Goal: Task Accomplishment & Management: Complete application form

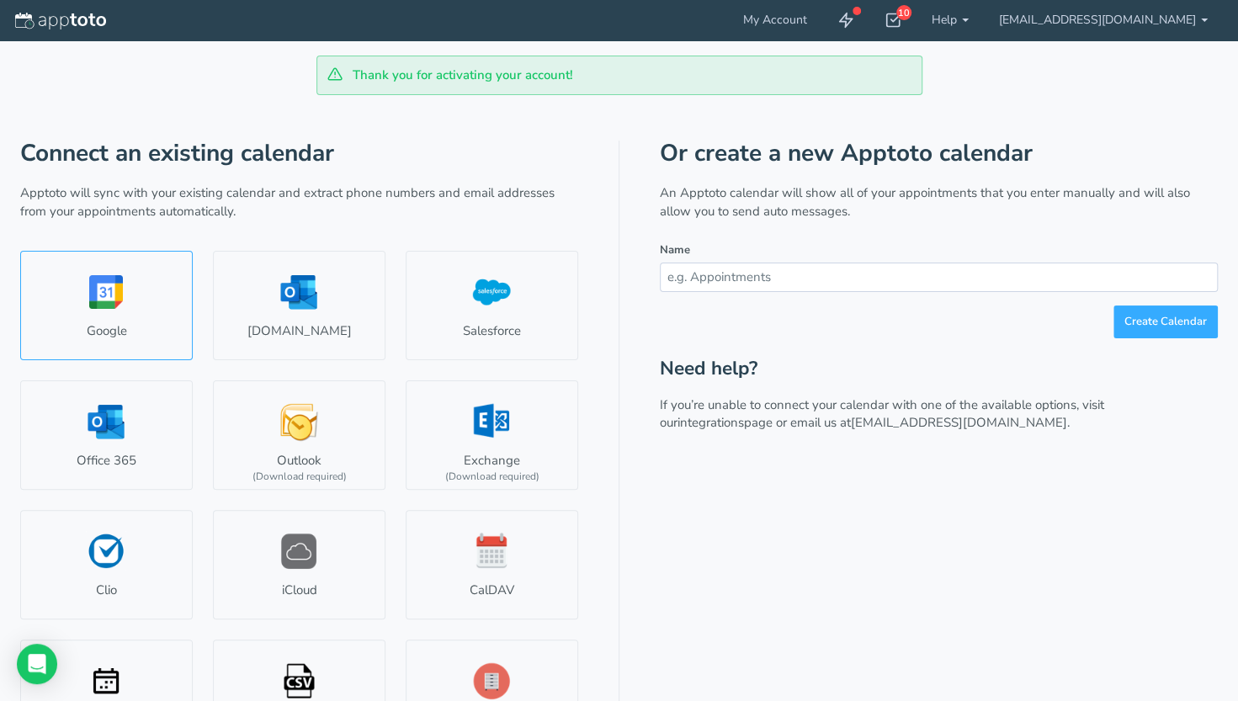
click at [127, 327] on link "Google" at bounding box center [106, 305] width 173 height 109
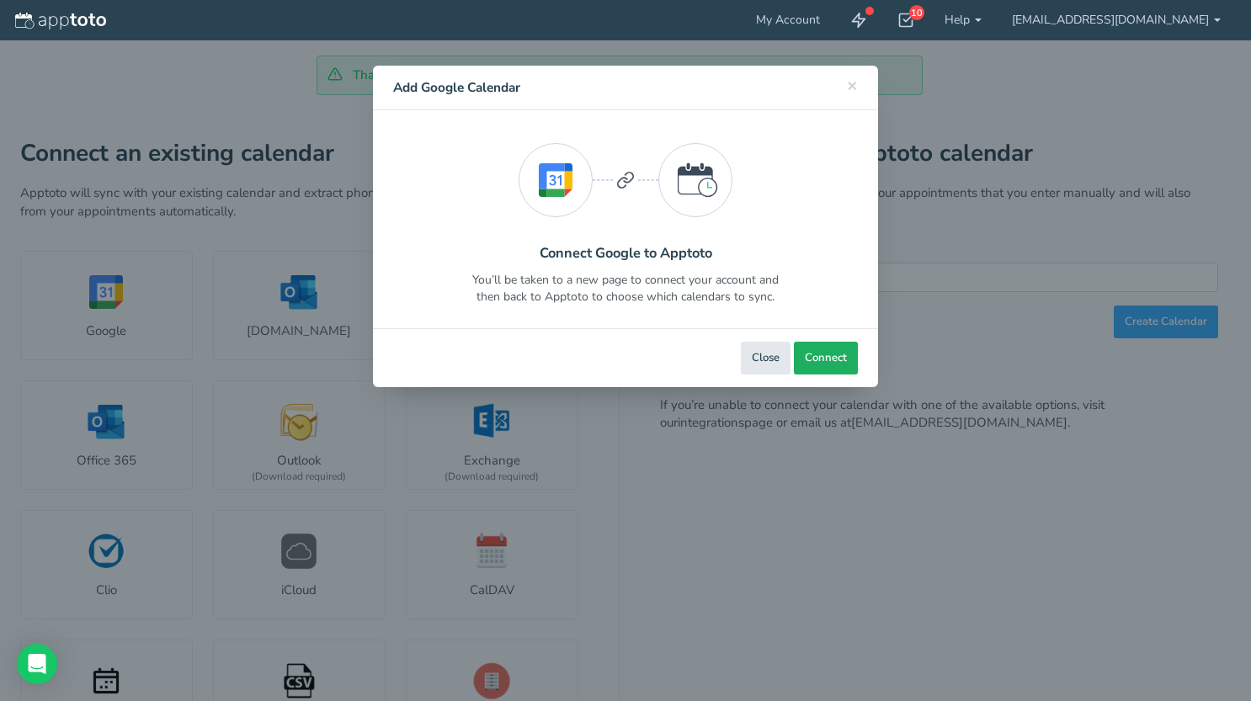
click at [821, 354] on span "Connect" at bounding box center [826, 358] width 42 height 16
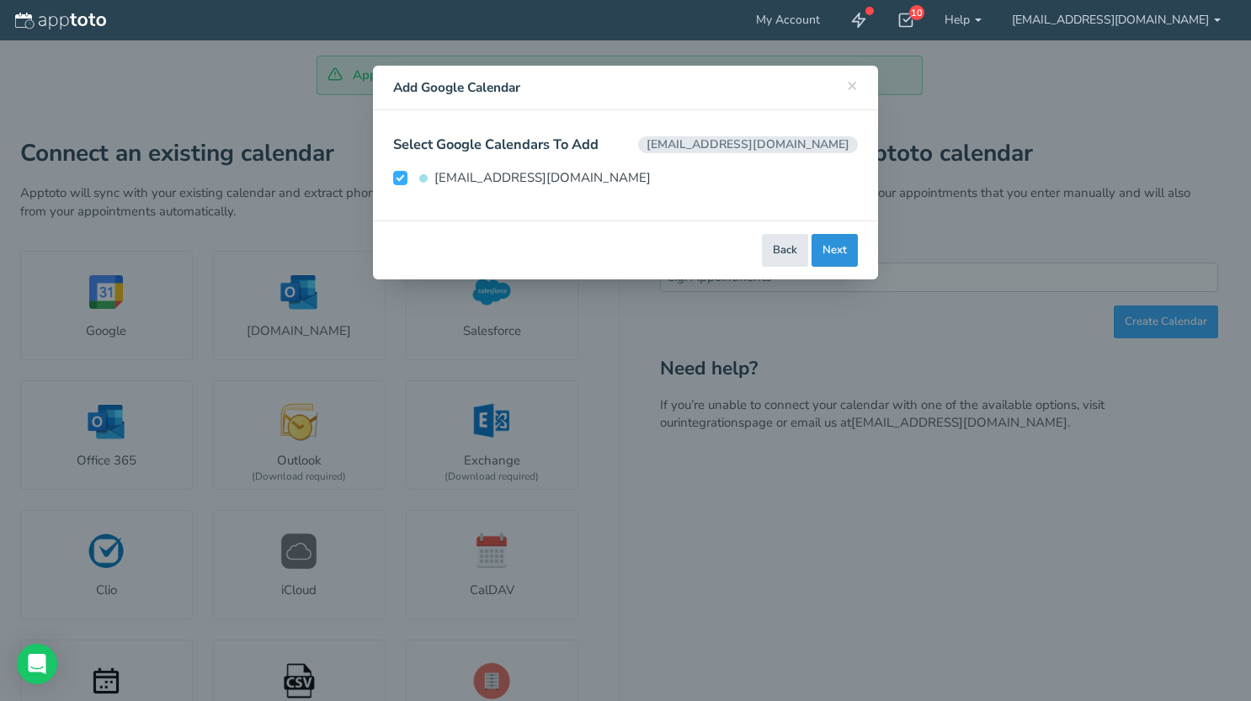
click at [835, 247] on button "Next" at bounding box center [834, 250] width 46 height 33
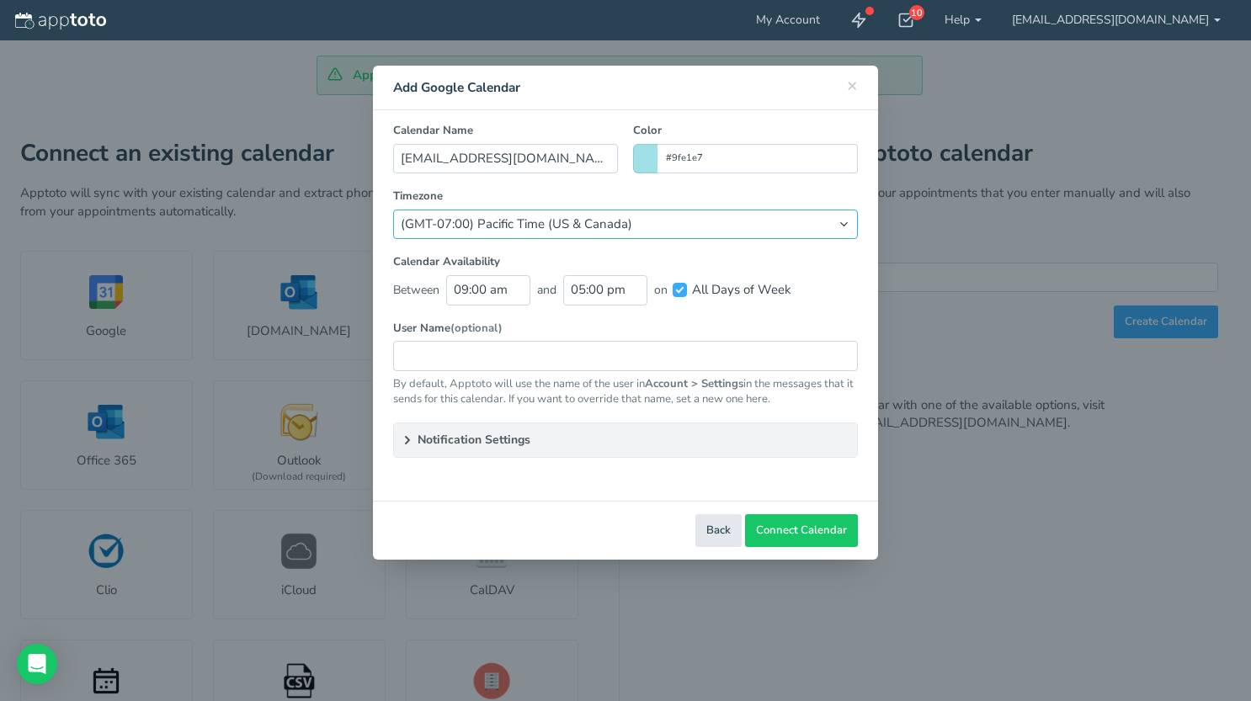
click at [813, 225] on select "(Default) America/Los_Angeles (GMT-10:00) [US_STATE] (GMT-08:00) [US_STATE] (GM…" at bounding box center [625, 224] width 465 height 29
select select "string:America/Chicago"
click at [393, 210] on select "(Default) America/Los_Angeles (GMT-10:00) Hawaii (GMT-08:00) Alaska (GMT-07:00)…" at bounding box center [625, 224] width 465 height 29
click at [560, 323] on label "User Name (optional)" at bounding box center [625, 329] width 465 height 16
click at [490, 296] on input "09:00 am" at bounding box center [488, 289] width 84 height 29
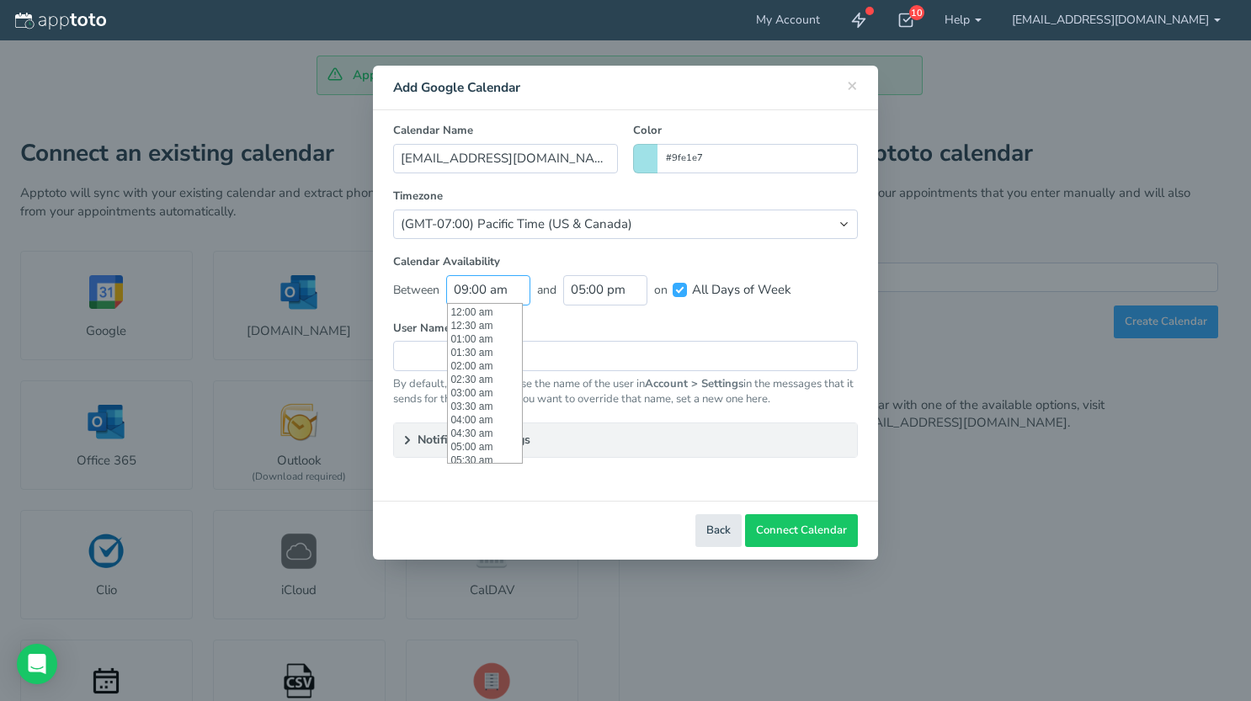
scroll to position [242, 0]
click at [490, 296] on input "09:00 am" at bounding box center [488, 289] width 84 height 29
click at [465, 289] on input "09:00 am" at bounding box center [488, 289] width 84 height 29
click at [488, 392] on li "01:00 pm" at bounding box center [485, 388] width 74 height 13
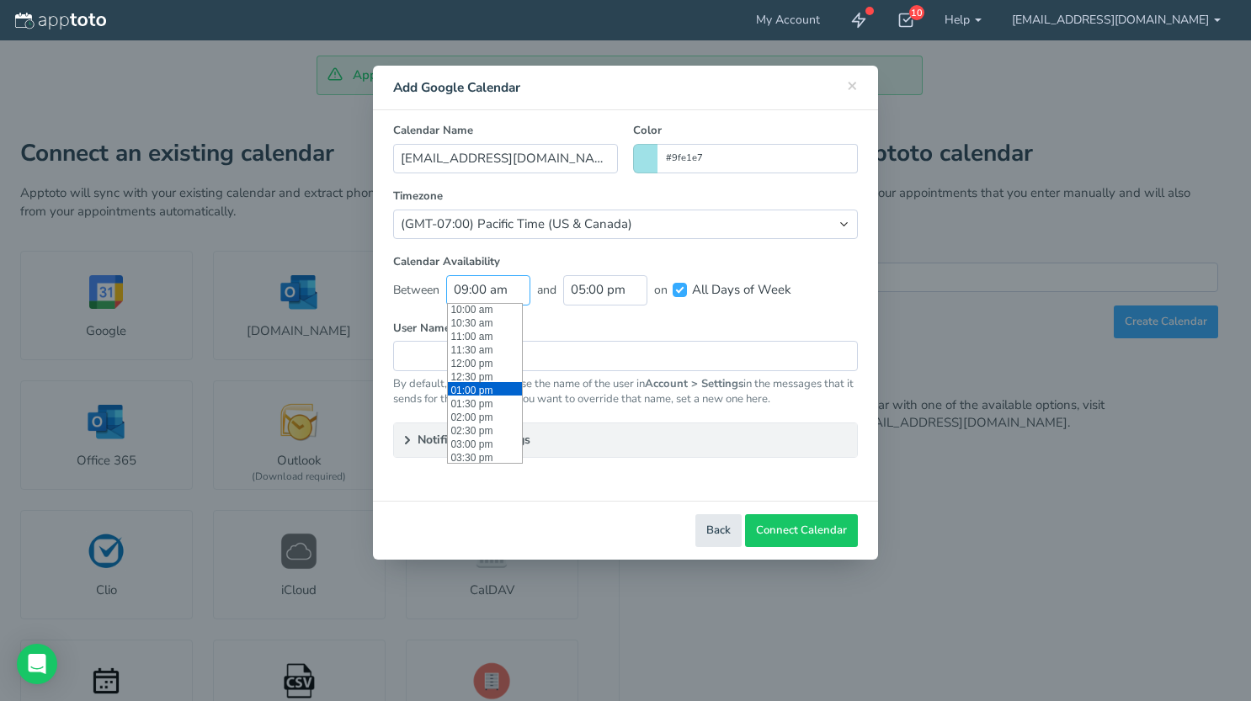
type input "01:00 pm"
click at [608, 286] on input "05:00 pm" at bounding box center [605, 289] width 84 height 29
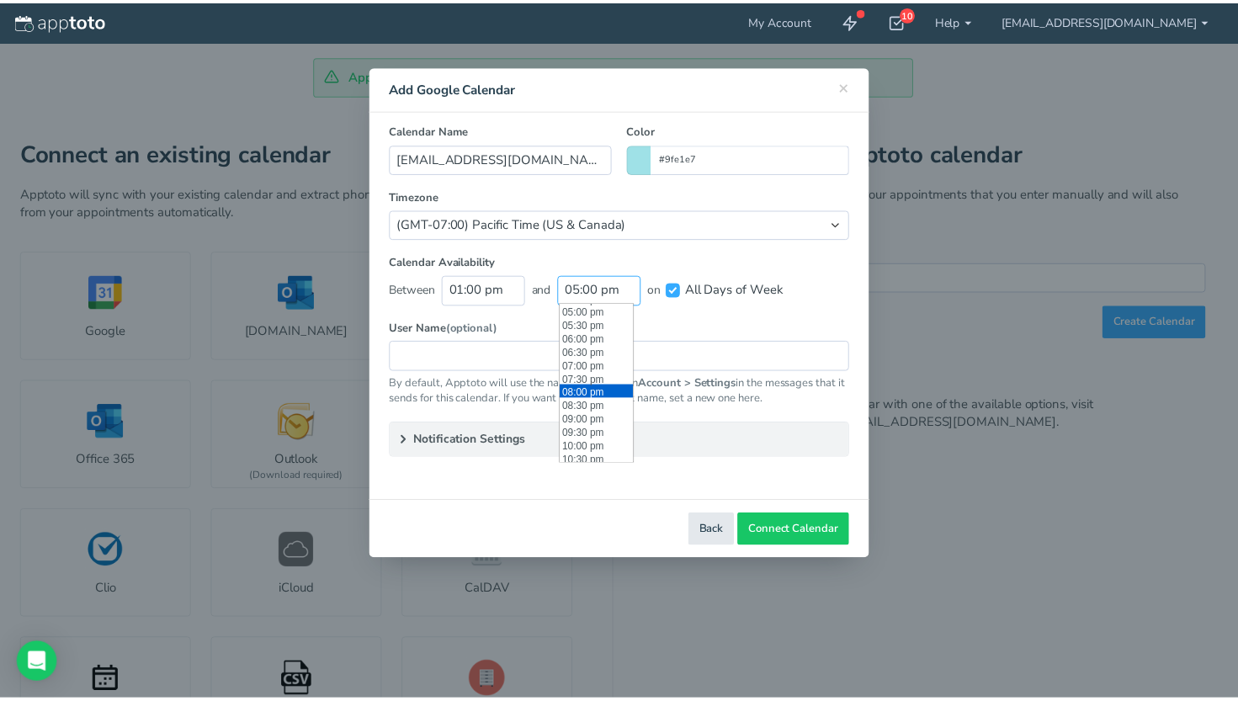
scroll to position [486, 0]
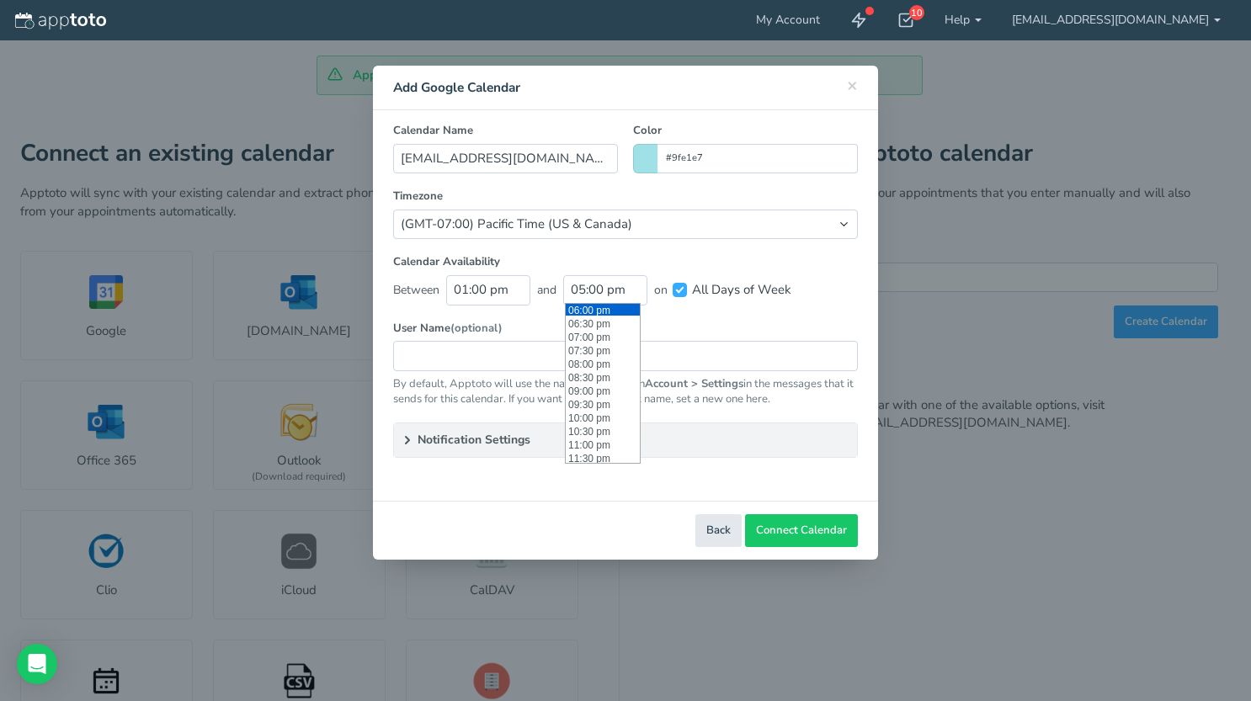
click at [593, 307] on li "06:00 pm" at bounding box center [603, 308] width 74 height 13
type input "06:00 pm"
click at [608, 325] on label "User Name (optional)" at bounding box center [625, 329] width 465 height 16
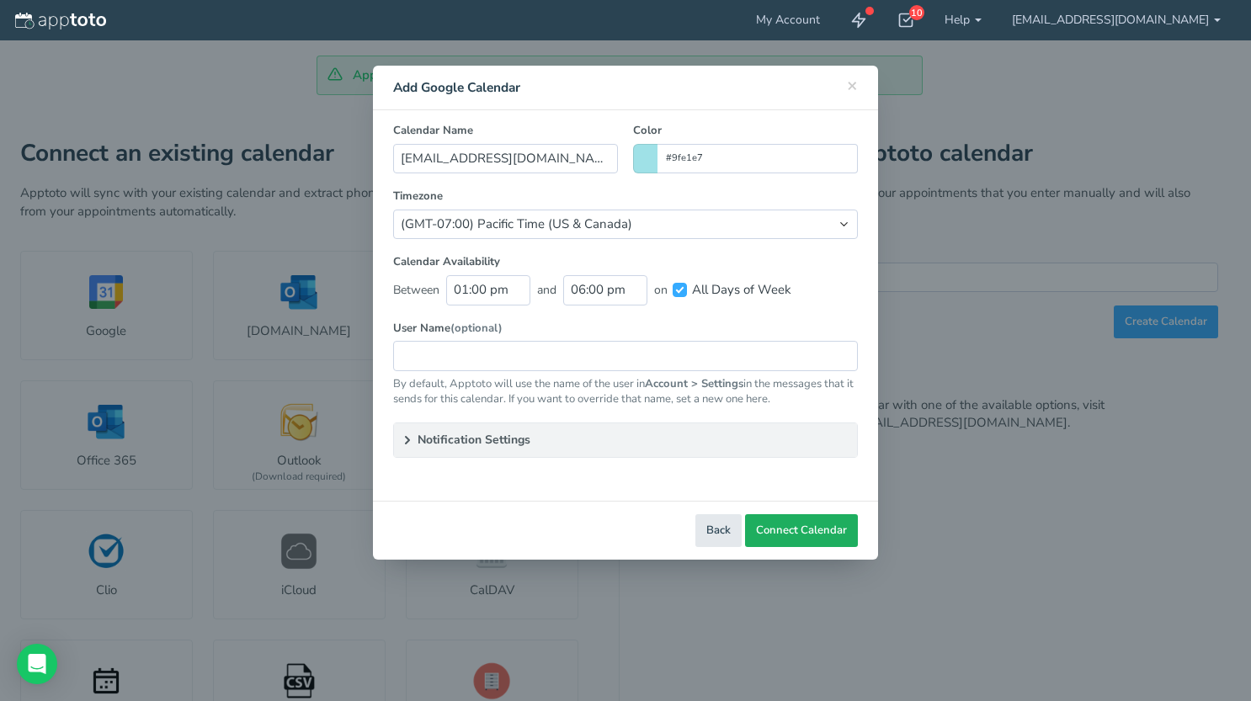
click at [803, 523] on span "Connect Calendar" at bounding box center [801, 531] width 91 height 16
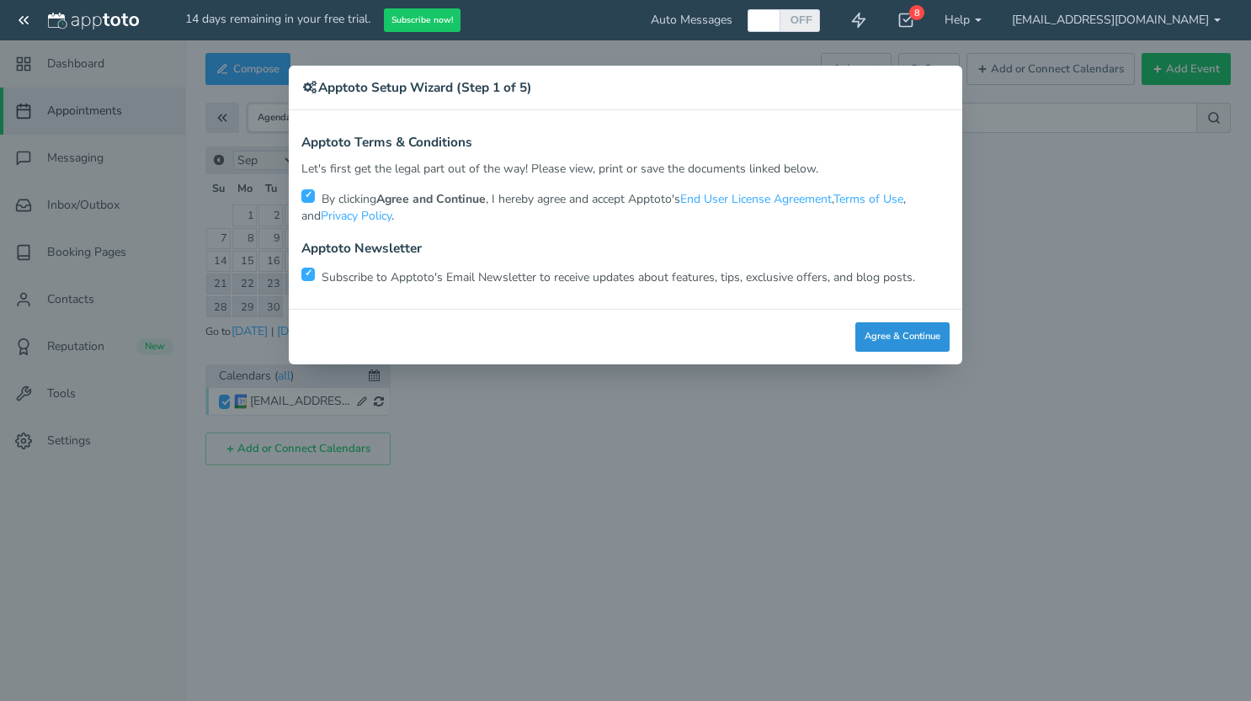
click at [897, 341] on button "Agree & Continue" at bounding box center [902, 336] width 94 height 29
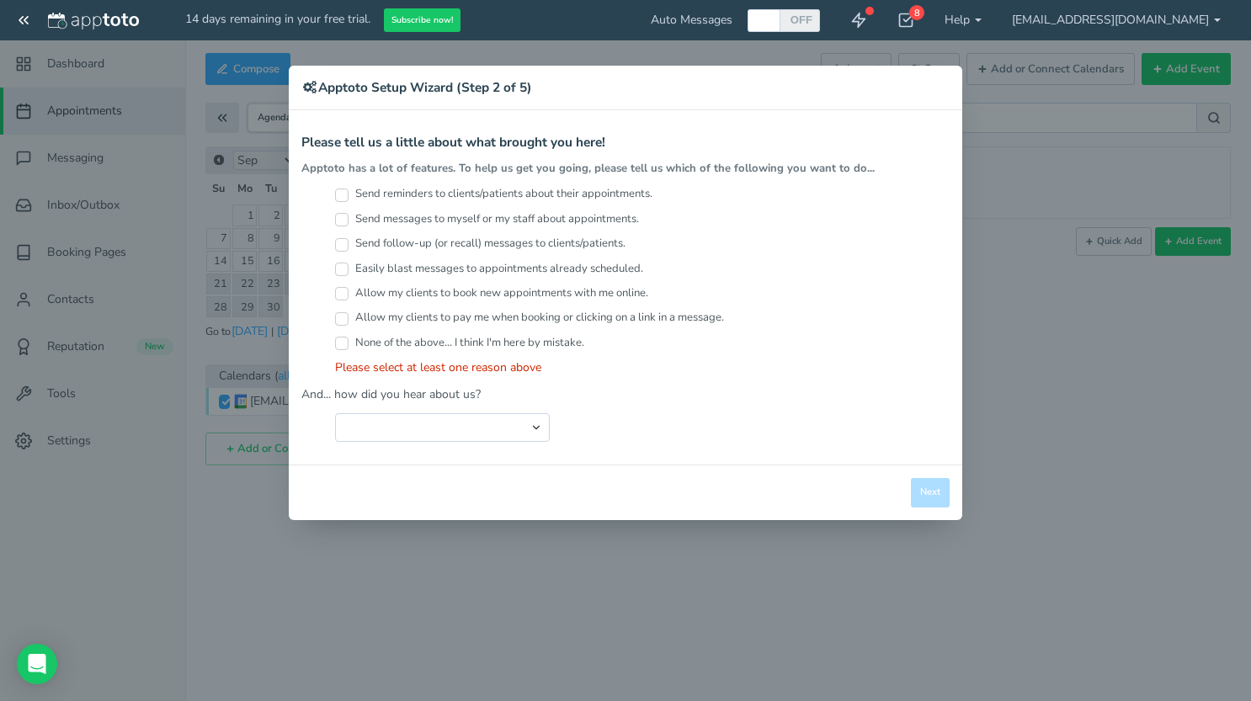
click at [345, 198] on input "Send reminders to clients/patients about their appointments." at bounding box center [341, 195] width 13 height 13
checkbox input "true"
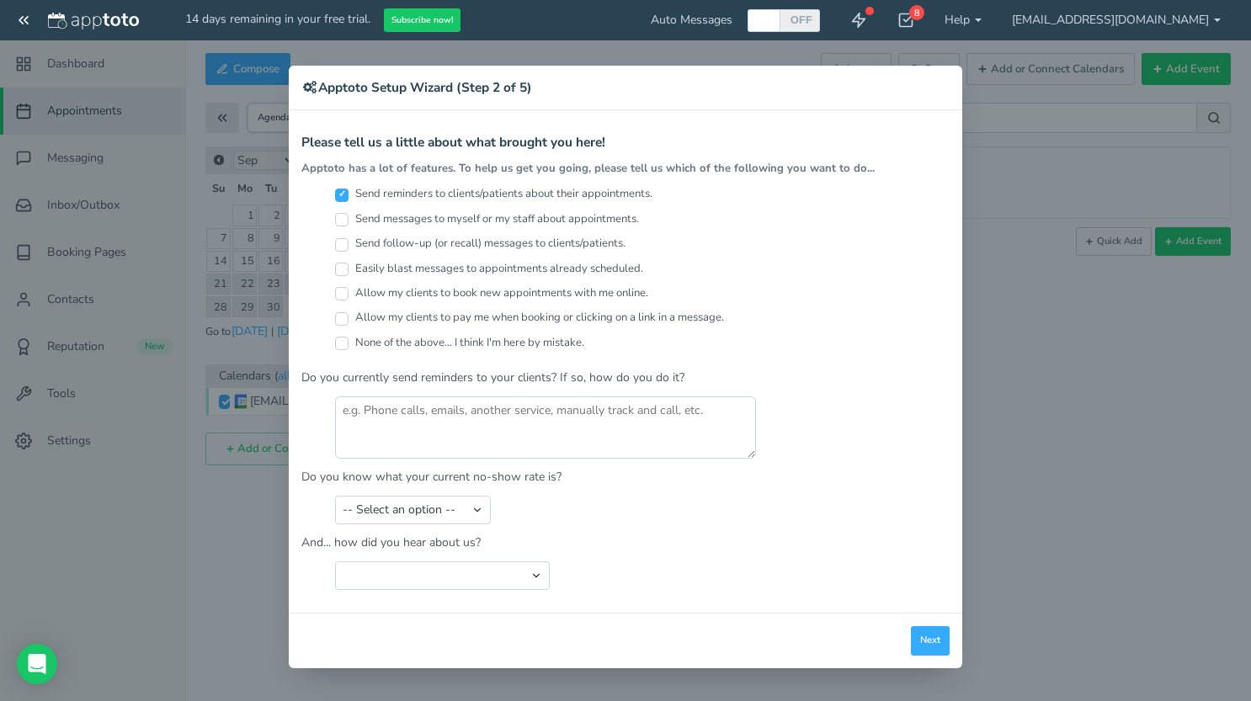
click at [349, 289] on label "Allow my clients to book new appointments with me online." at bounding box center [491, 293] width 313 height 16
click at [348, 289] on input "Allow my clients to book new appointments with me online." at bounding box center [341, 293] width 13 height 13
checkbox input "true"
click at [459, 506] on select "-- Select an option -- Less than 5% 5-10% 10-20% 20-30% More than 30% Not sure" at bounding box center [413, 510] width 156 height 29
select select "string:10-20%"
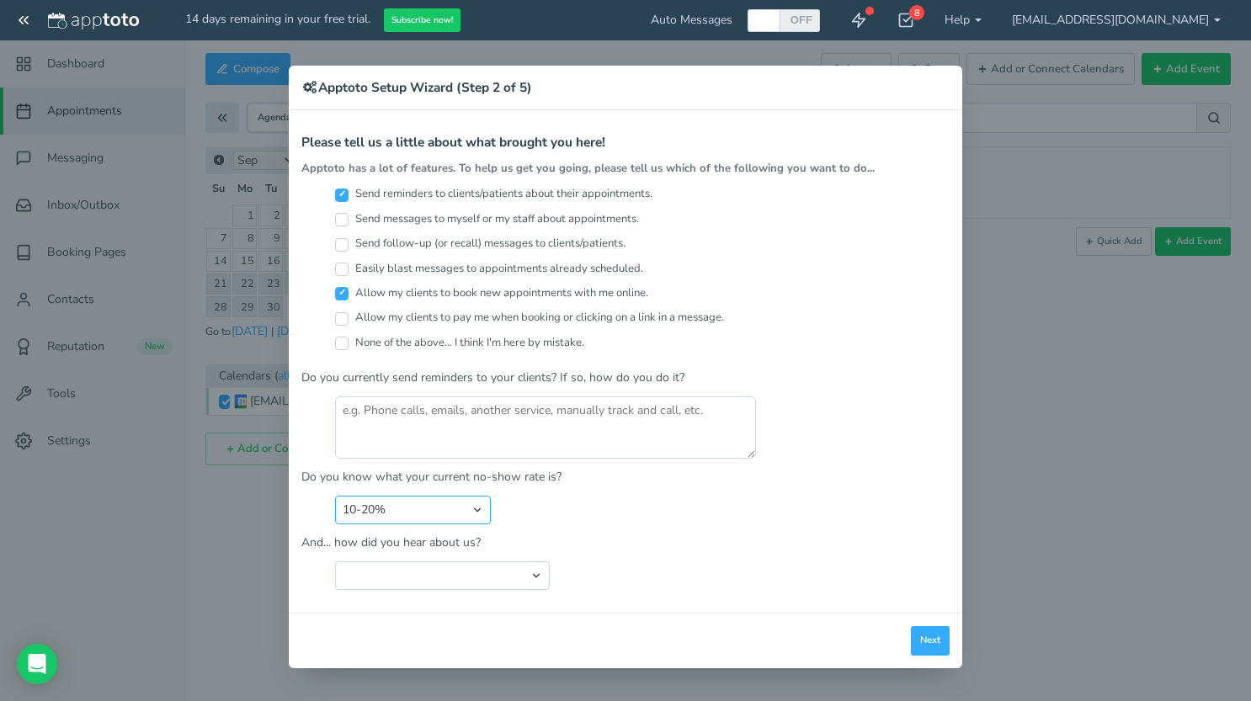
click at [335, 496] on select "-- Select an option -- Less than 5% 5-10% 10-20% 20-30% More than 30% Not sure" at bounding box center [413, 510] width 156 height 29
click at [486, 571] on select "Search Engine (Google, Yahoo, Bing, etc.) Search Engine Advertisement Blog Post…" at bounding box center [442, 575] width 215 height 29
select select "string:Other"
click at [335, 561] on select "Search Engine (Google, Yahoo, Bing, etc.) Search Engine Advertisement Blog Post…" at bounding box center [442, 575] width 215 height 29
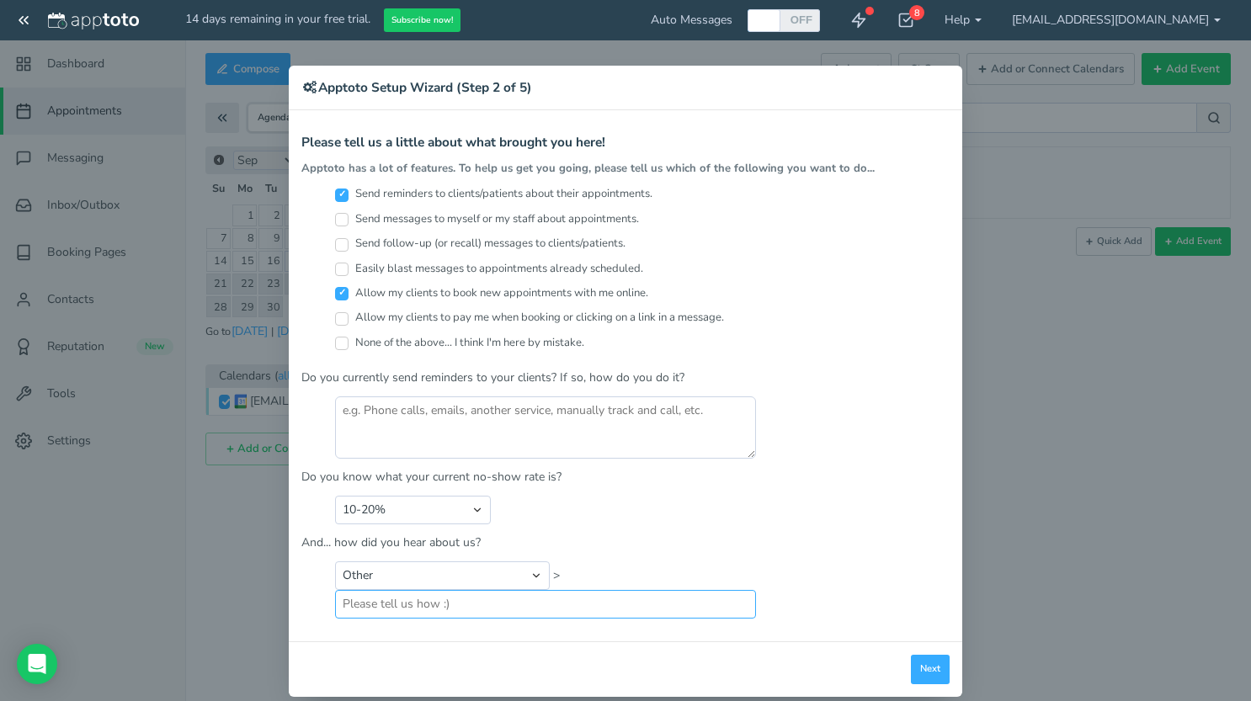
click at [550, 607] on input "text" at bounding box center [545, 604] width 421 height 29
type input "Current client"
click at [922, 655] on button "Next" at bounding box center [930, 669] width 39 height 29
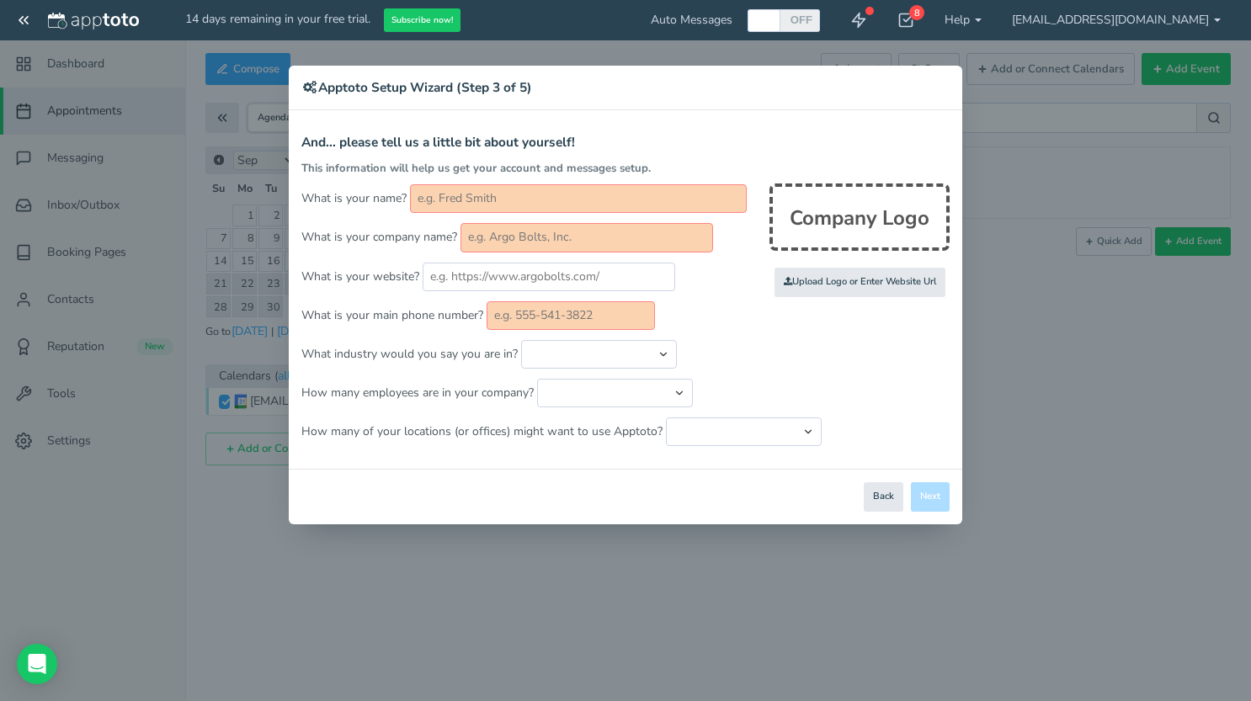
click at [550, 199] on input "text" at bounding box center [578, 198] width 337 height 29
type input "[PERSON_NAME]"
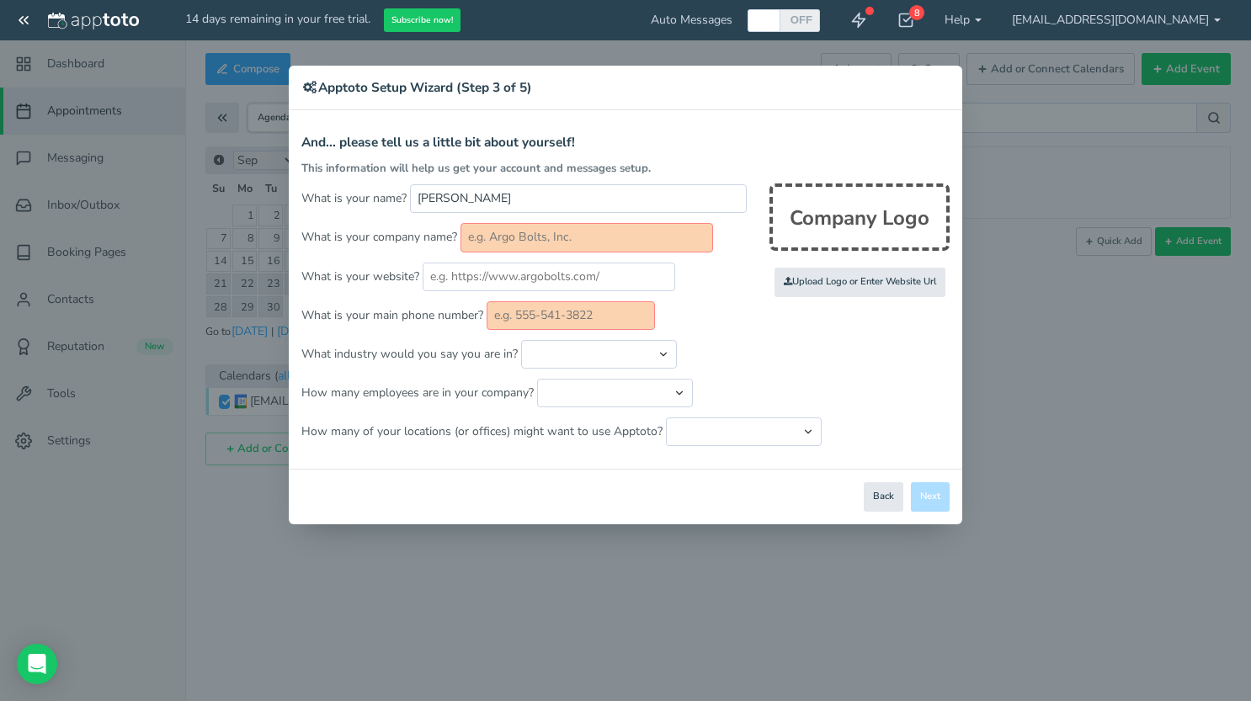
click at [540, 242] on input "text" at bounding box center [586, 237] width 252 height 29
type input "Mathnasium of [GEOGRAPHIC_DATA]"
click at [557, 354] on select "Automotive Cleaning Services Consulting Education - Classroom Education - Admis…" at bounding box center [599, 354] width 156 height 29
select select "string:Education - Tutoring"
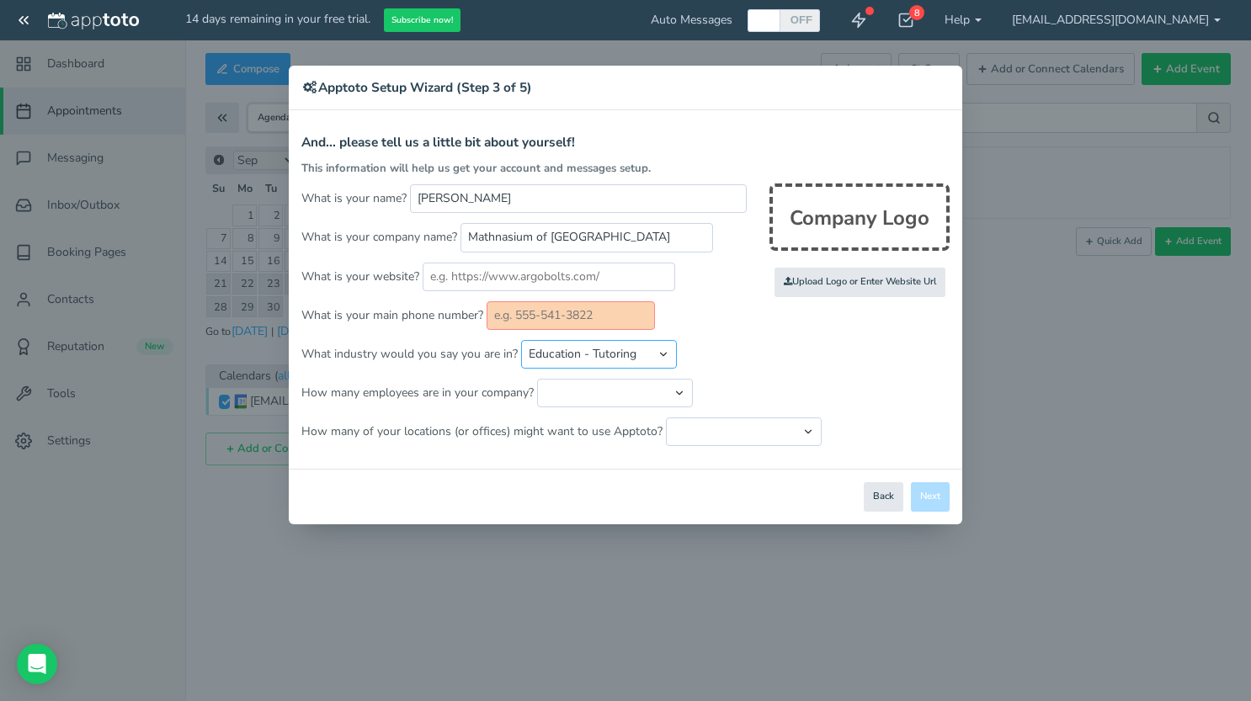
click at [521, 340] on select "Automotive Cleaning Services Consulting Education - Classroom Education - Admis…" at bounding box center [599, 354] width 156 height 29
click at [617, 389] on select "Just me 1 to 5 6 to 10 11 to 25 26 to 50 51 to 100 101 to 500 501 to 1000 More …" at bounding box center [615, 393] width 156 height 29
select select "string:11..25"
click at [537, 379] on select "Just me 1 to 5 6 to 10 11 to 25 26 to 50 51 to 100 101 to 500 501 to 1000 More …" at bounding box center [615, 393] width 156 height 29
click at [696, 430] on select "Just one location 2 3 4 5 6 to 10 11 to 25 26 to 50 More than 50" at bounding box center [744, 431] width 156 height 29
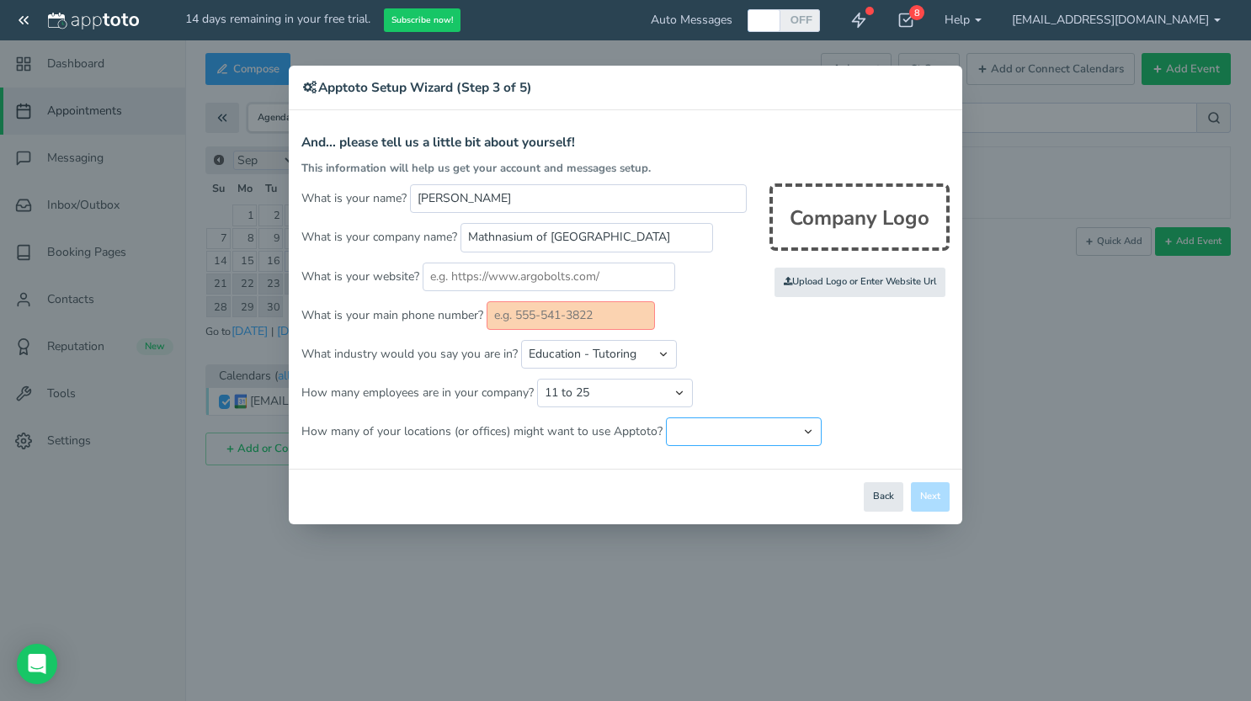
select select "string:2"
click at [666, 417] on select "Just one location 2 3 4 5 6 to 10 11 to 25 26 to 50 More than 50" at bounding box center [744, 431] width 156 height 29
click at [670, 476] on div "Close Logout Cancel Back Saving! Save Done Next Agree & Continue" at bounding box center [625, 497] width 673 height 56
click at [577, 285] on input "text" at bounding box center [548, 277] width 252 height 29
paste input "[URL][DOMAIN_NAME]"
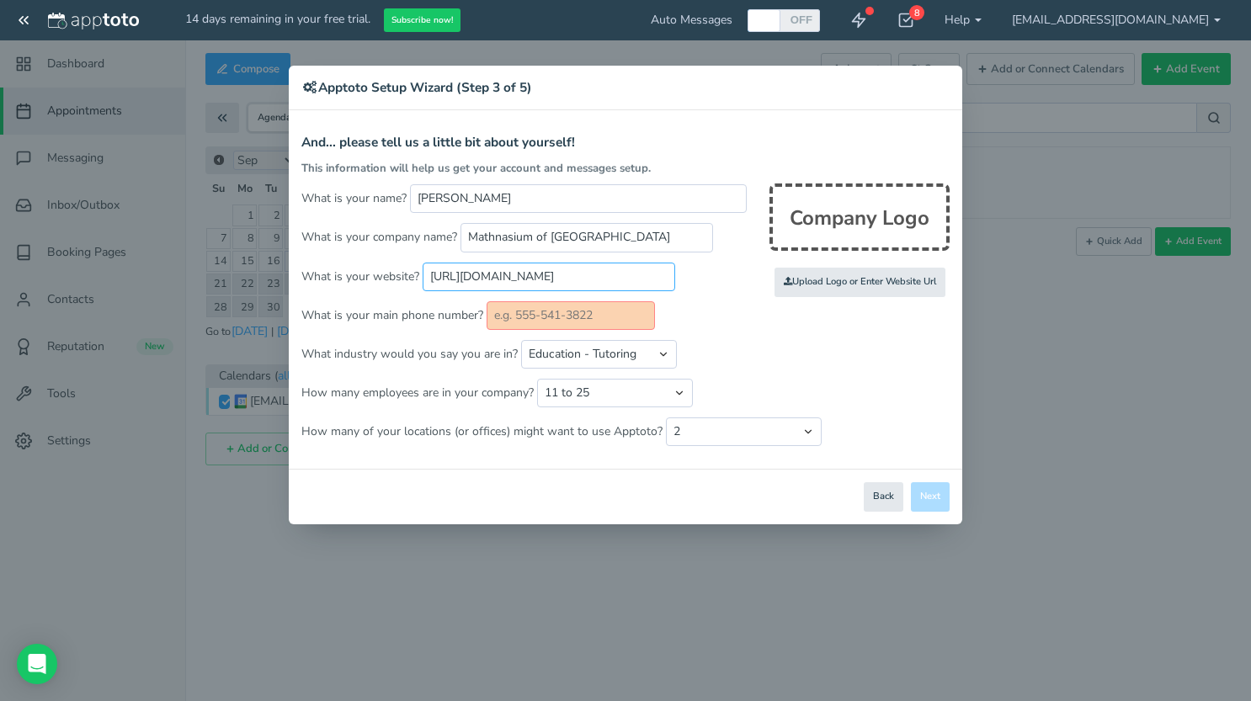
scroll to position [0, 51]
type input "[URL][DOMAIN_NAME]"
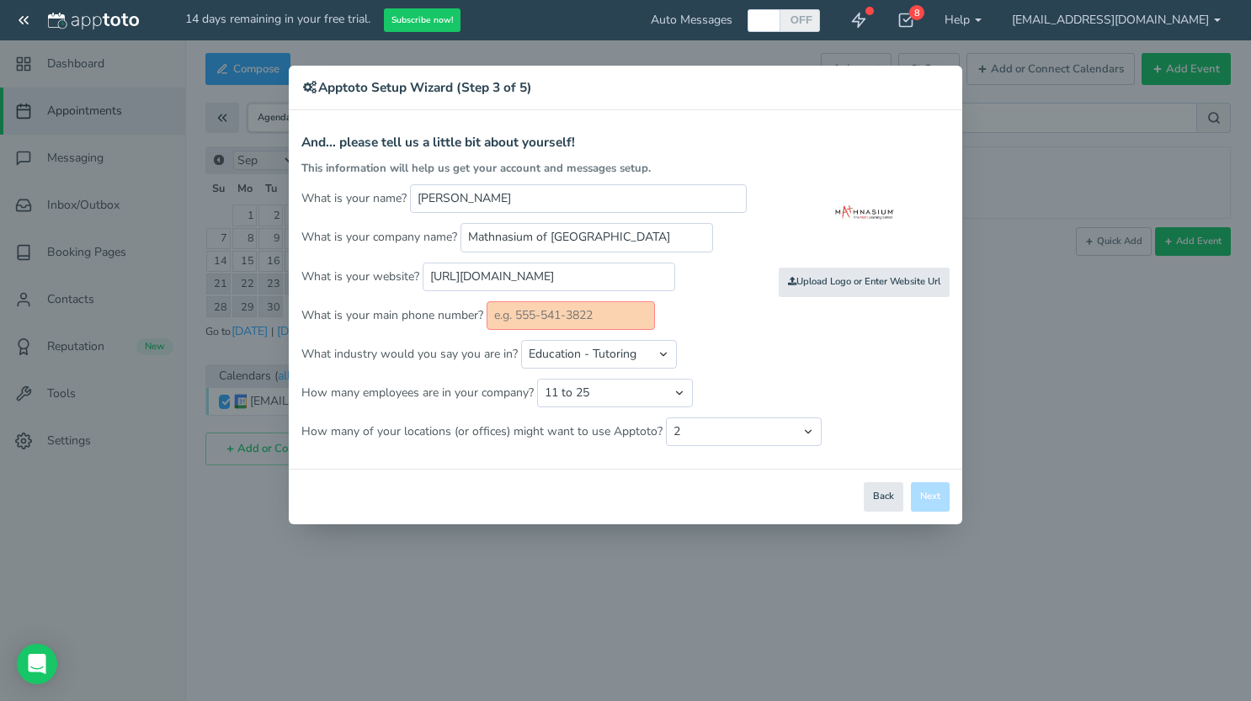
click at [880, 420] on p "How many of your locations (or offices) might want to use Apptoto? Just one loc…" at bounding box center [625, 431] width 648 height 29
click at [593, 310] on input "text" at bounding box center [570, 315] width 168 height 29
type input "2624504208"
click at [894, 411] on form "And... please tell us a little bit about yourself! This information will help u…" at bounding box center [625, 290] width 648 height 311
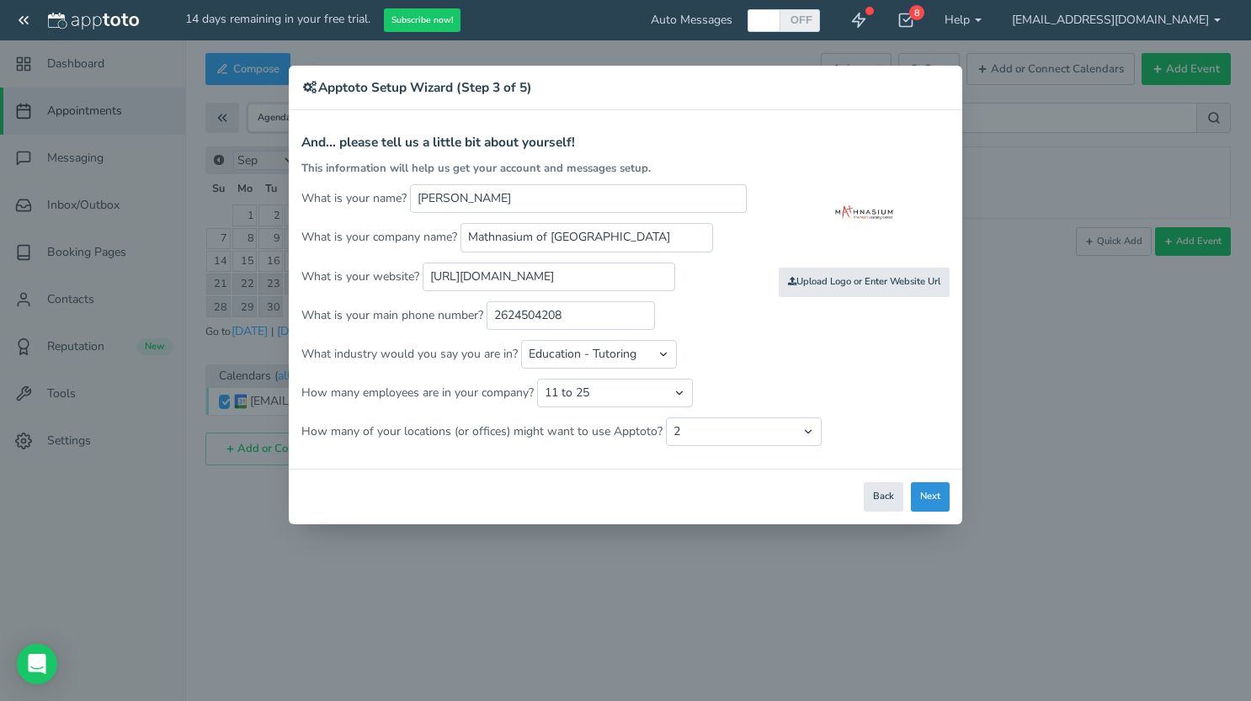
click at [926, 495] on button "Next" at bounding box center [930, 496] width 39 height 29
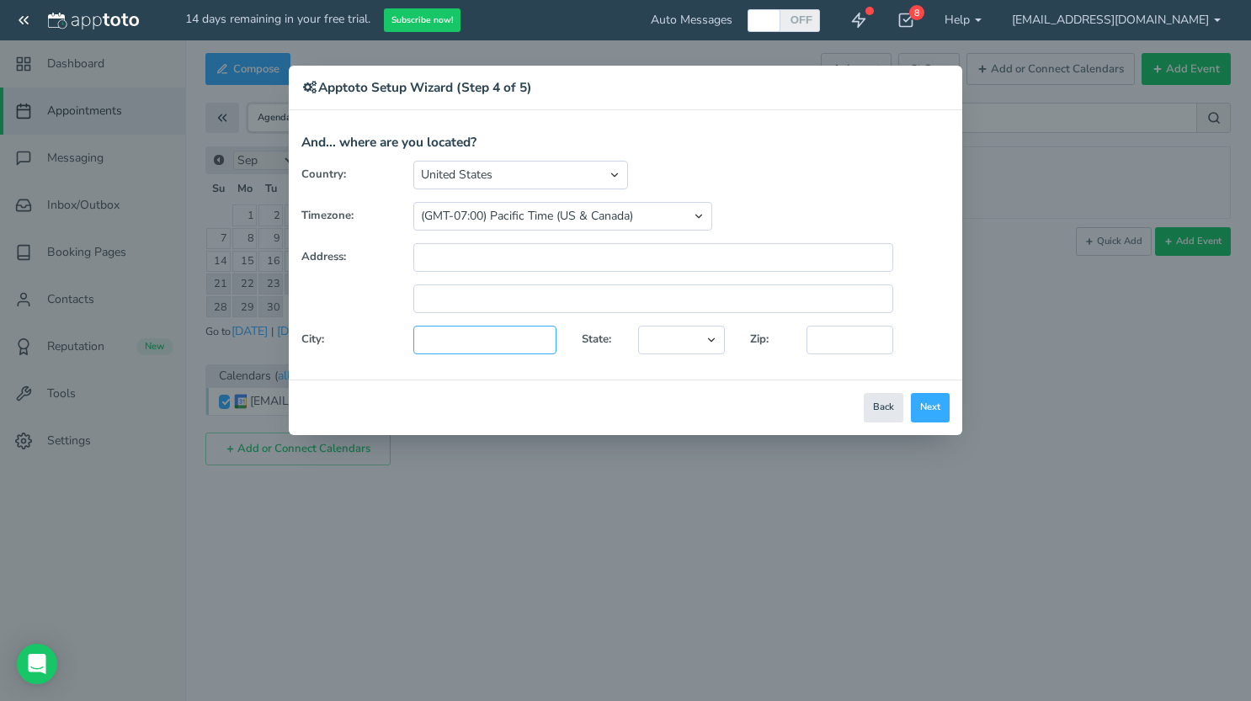
click at [475, 341] on input "text" at bounding box center [484, 340] width 143 height 29
type input "Cedarburg"
click at [687, 342] on select "[US_STATE] [US_STATE] [US_STATE] [US_STATE] [US_STATE] [US_STATE] [US_STATE] [U…" at bounding box center [681, 340] width 87 height 29
select select "string:WI"
click at [638, 326] on select "[US_STATE] [US_STATE] [US_STATE] [US_STATE] [US_STATE] [US_STATE] [US_STATE] [U…" at bounding box center [681, 340] width 87 height 29
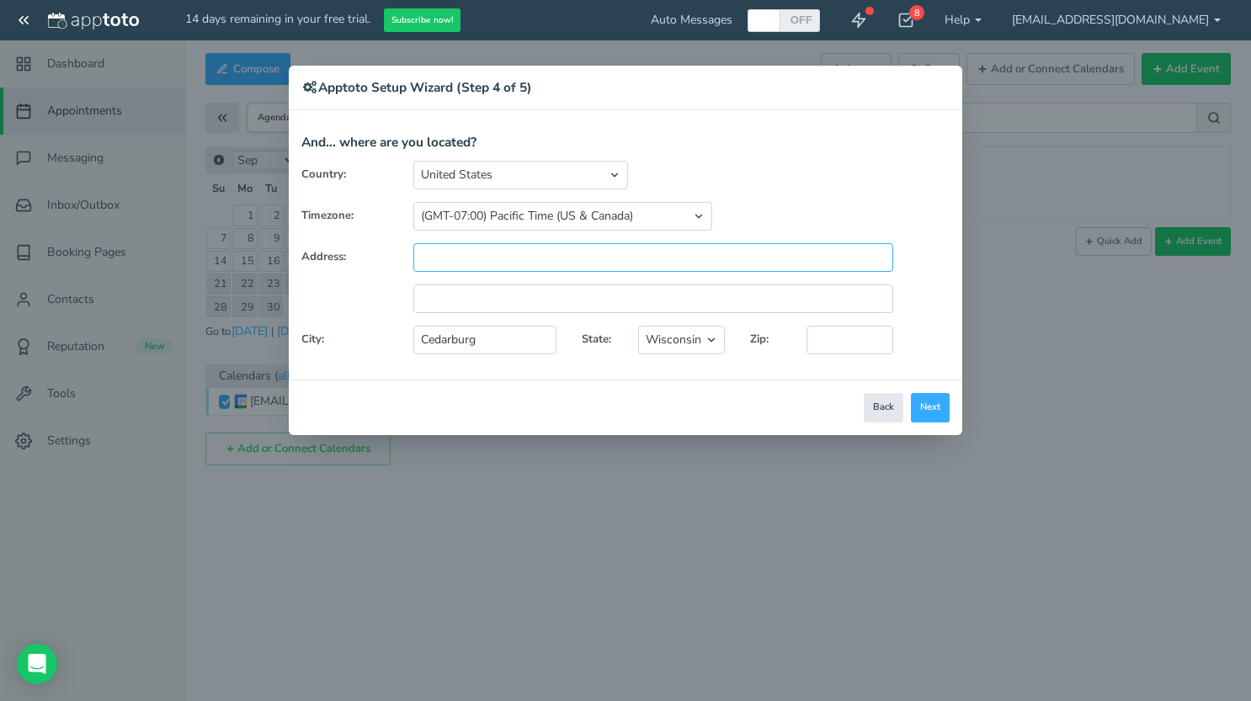
click at [461, 258] on input "text" at bounding box center [653, 257] width 480 height 29
paste input "W61N306 [US_STATE][GEOGRAPHIC_DATA]"
type input "W61N306 [US_STATE][GEOGRAPHIC_DATA]"
click at [858, 339] on input "text" at bounding box center [849, 340] width 87 height 29
type input "53012"
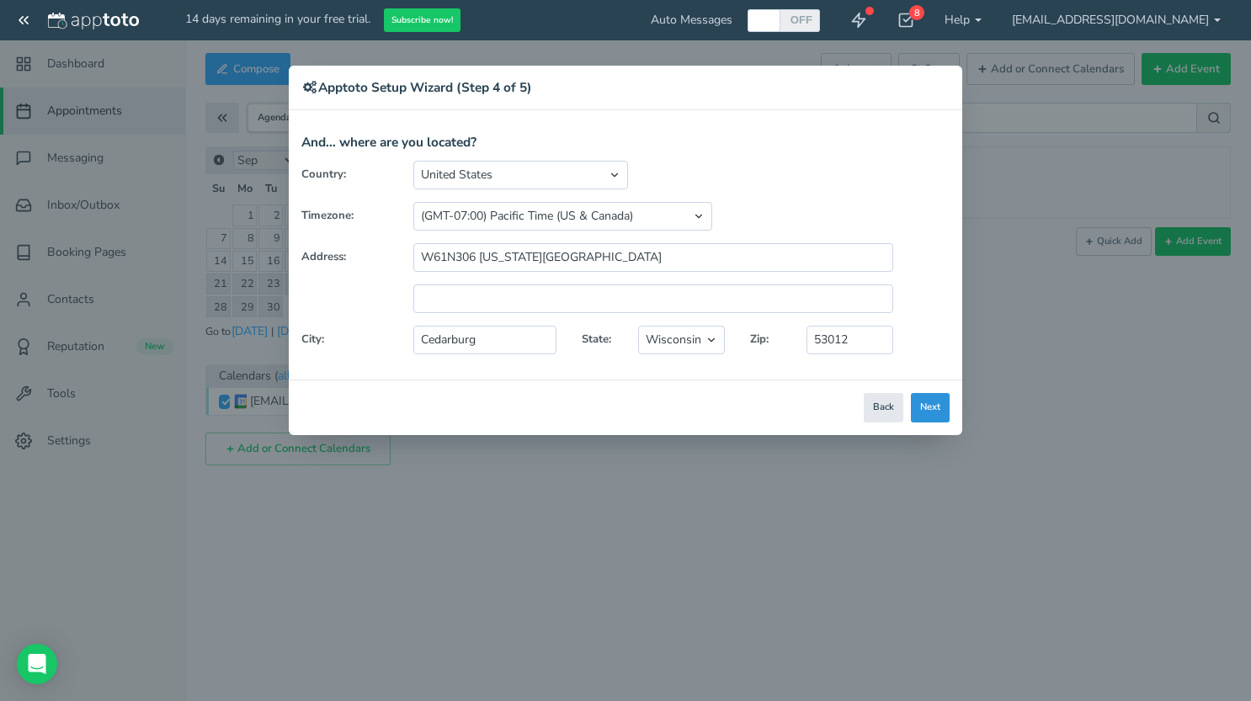
click at [932, 407] on button "Next" at bounding box center [930, 407] width 39 height 29
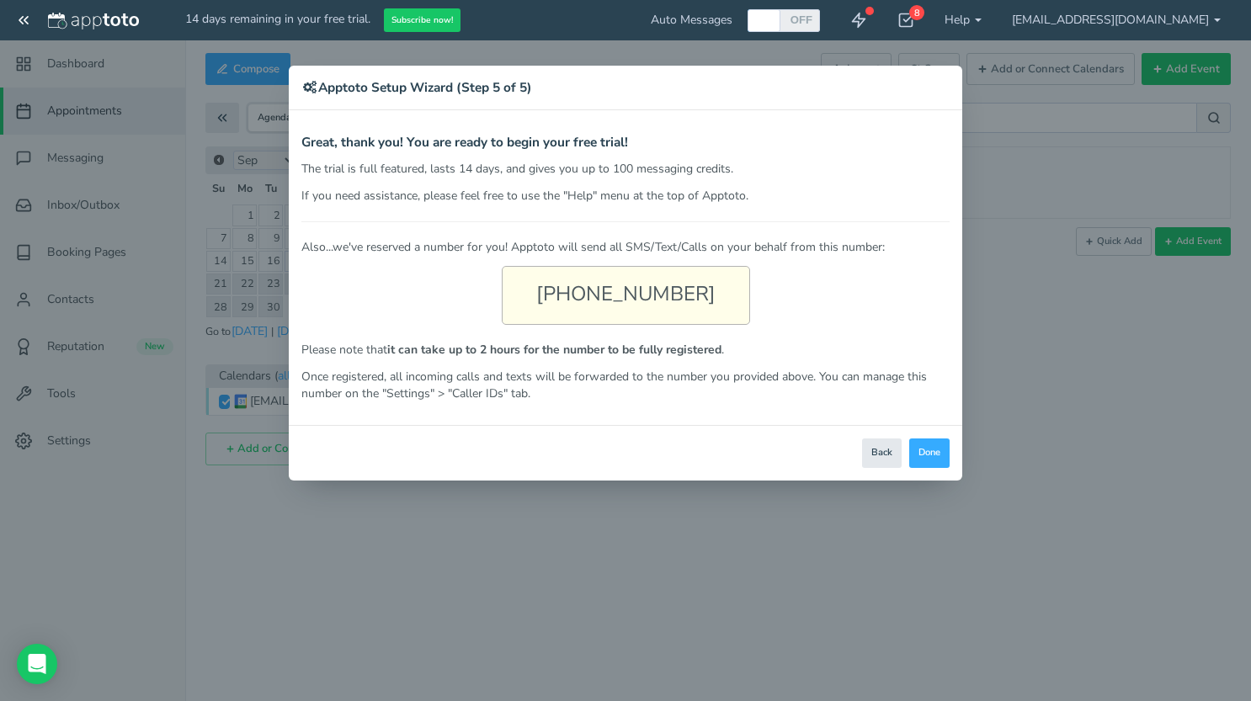
click at [609, 292] on div "[PHONE_NUMBER]" at bounding box center [626, 295] width 248 height 59
click at [633, 300] on div "[PHONE_NUMBER]" at bounding box center [626, 295] width 248 height 59
click at [635, 291] on div "[PHONE_NUMBER]" at bounding box center [626, 295] width 248 height 59
click at [640, 291] on div "[PHONE_NUMBER]" at bounding box center [626, 295] width 248 height 59
click at [940, 445] on button "Done" at bounding box center [929, 452] width 40 height 29
